Goal: Browse casually: Explore the website without a specific task or goal

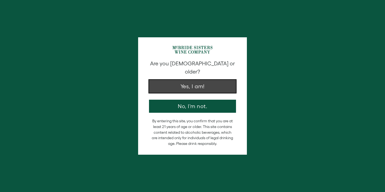
click at [181, 80] on button "Yes, I am!" at bounding box center [192, 86] width 87 height 13
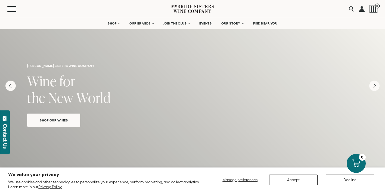
scroll to position [11, 0]
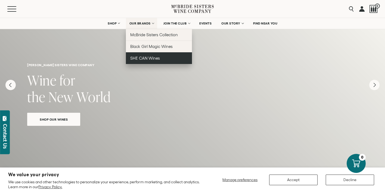
click at [137, 60] on span "SHE CAN Wines" at bounding box center [145, 58] width 30 height 5
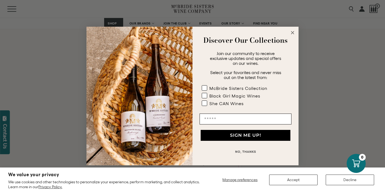
scroll to position [435, 0]
click at [291, 32] on circle "Close dialog" at bounding box center [292, 33] width 6 height 6
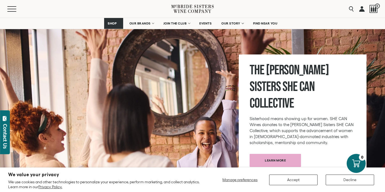
scroll to position [598, 0]
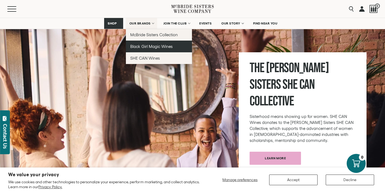
click at [137, 49] on link "Black Girl Magic Wines" at bounding box center [159, 46] width 66 height 12
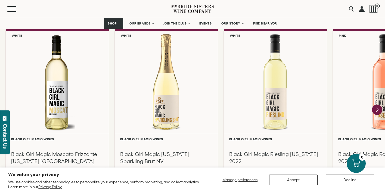
scroll to position [489, 0]
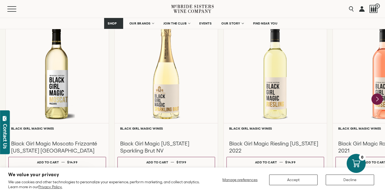
click at [375, 97] on icon "Next" at bounding box center [376, 98] width 11 height 11
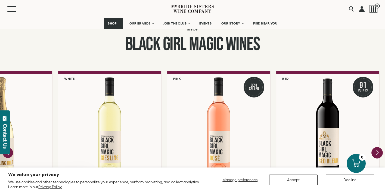
scroll to position [435, 0]
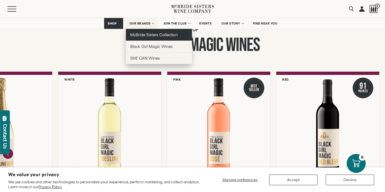
click at [139, 34] on span "McBride Sisters Collection" at bounding box center [154, 34] width 48 height 5
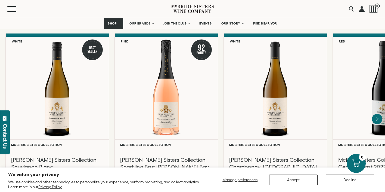
scroll to position [467, 0]
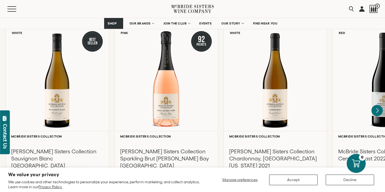
click at [375, 105] on icon "Next" at bounding box center [376, 110] width 11 height 11
